Goal: Task Accomplishment & Management: Use online tool/utility

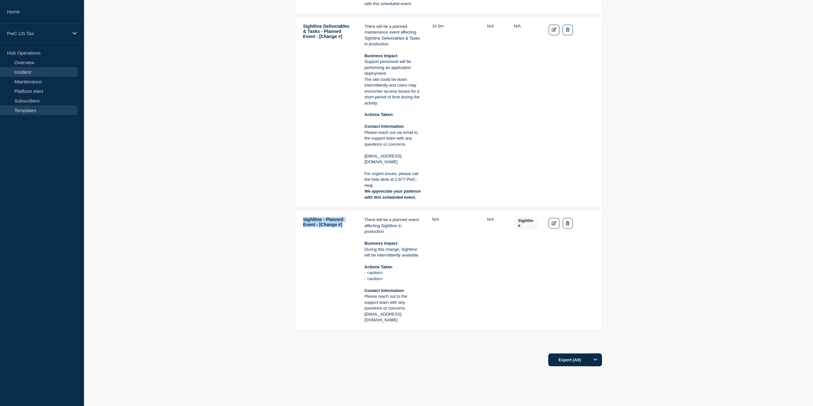
click at [30, 69] on link "Incident" at bounding box center [38, 72] width 77 height 10
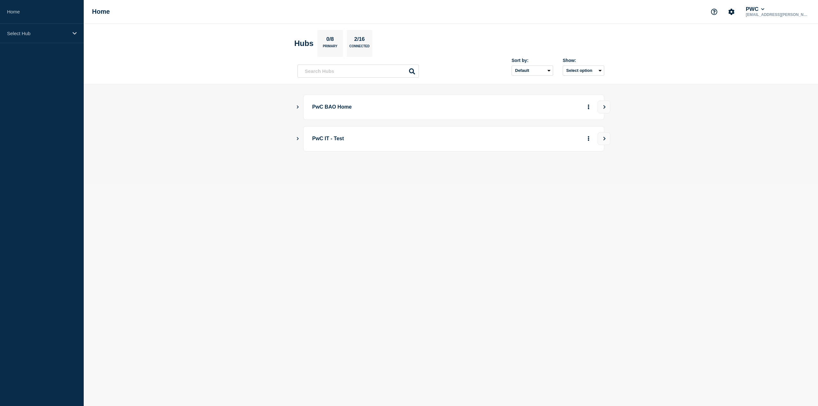
click at [299, 105] on icon "Show Connected Hubs" at bounding box center [298, 106] width 4 height 3
click at [529, 138] on button "Create incident" at bounding box center [527, 139] width 38 height 13
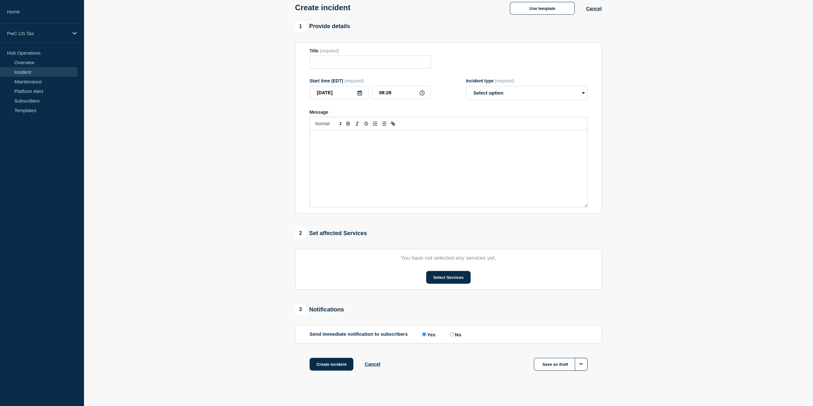
scroll to position [41, 0]
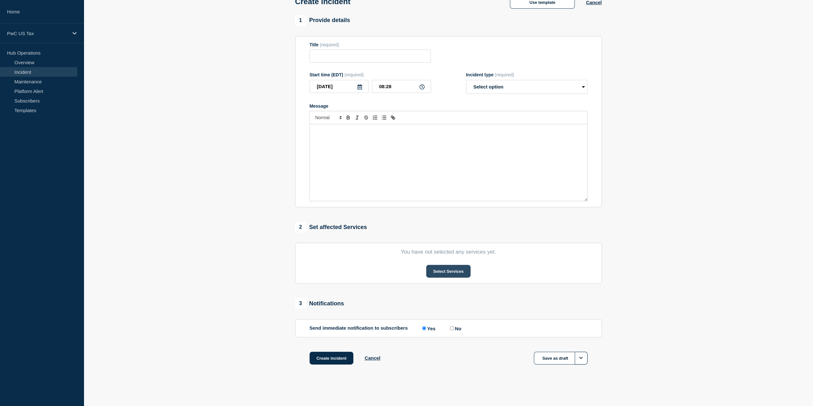
click at [450, 267] on button "Select Services" at bounding box center [448, 271] width 44 height 13
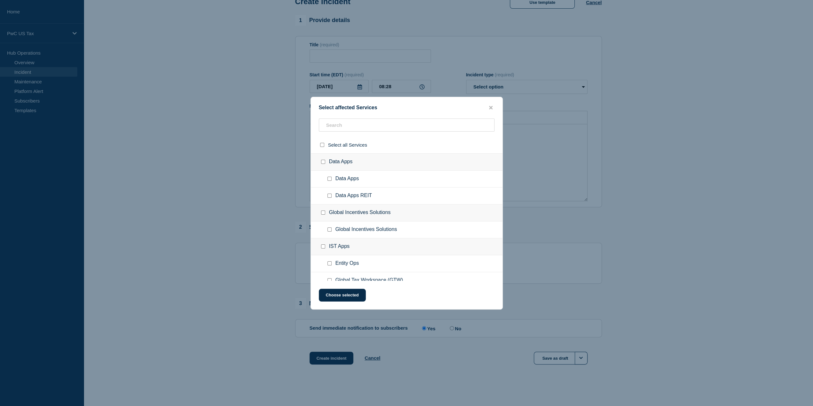
scroll to position [348, 0]
